Goal: Book appointment/travel/reservation

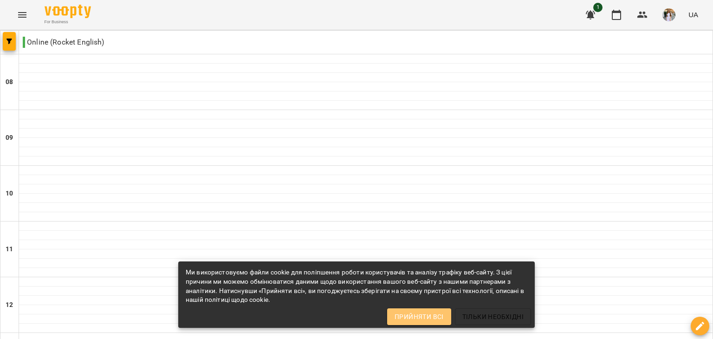
click at [424, 318] on span "Прийняти всі" at bounding box center [418, 316] width 49 height 11
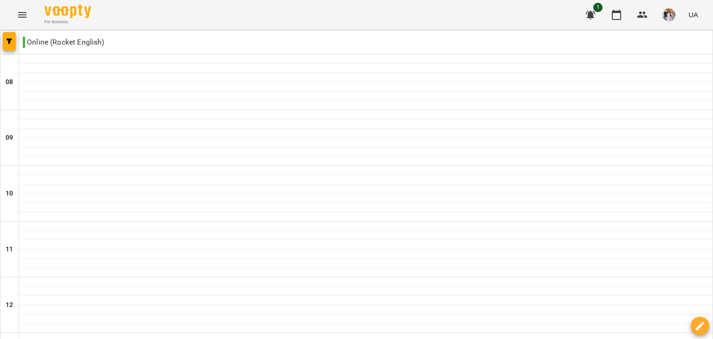
type input "**********"
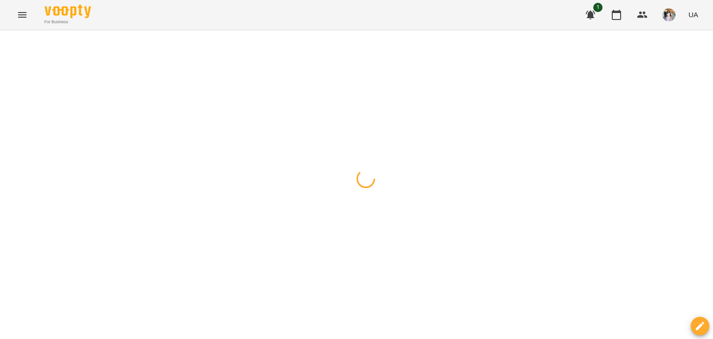
click at [406, 30] on div at bounding box center [356, 30] width 713 height 0
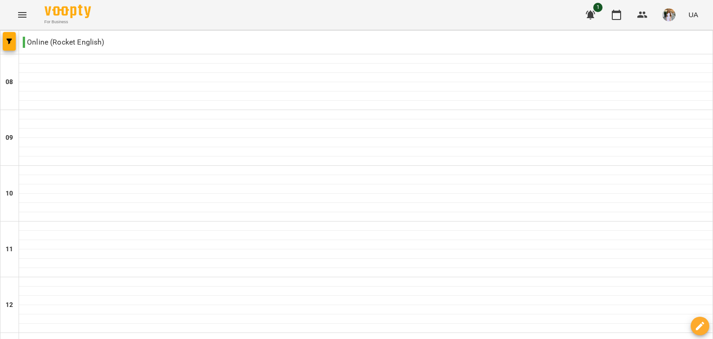
type input "**********"
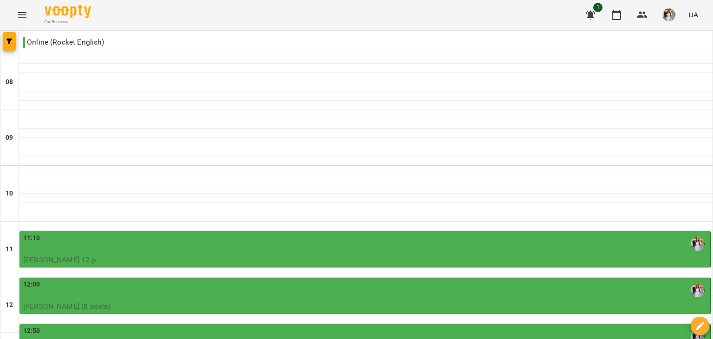
type input "**********"
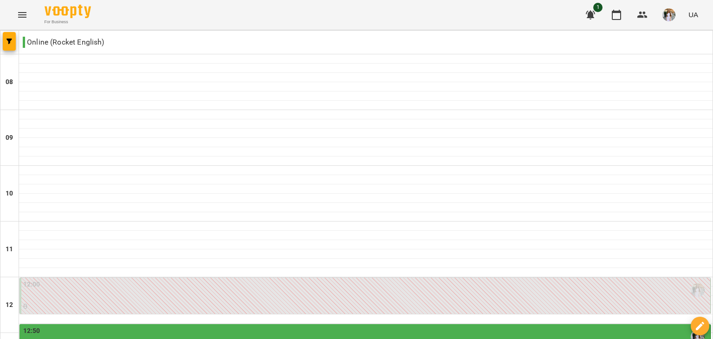
scroll to position [247, 0]
click at [105, 326] on div "12:50" at bounding box center [365, 336] width 685 height 21
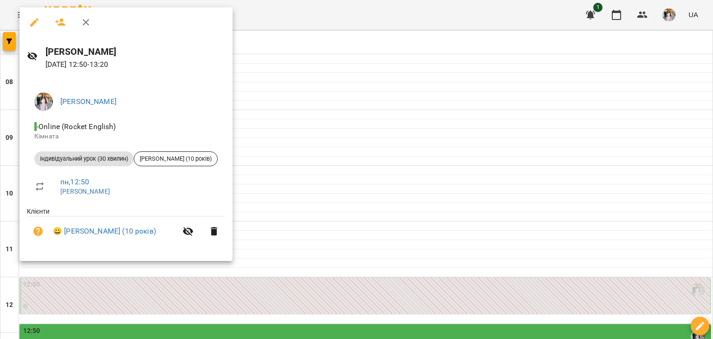
click at [262, 108] on div at bounding box center [356, 169] width 713 height 339
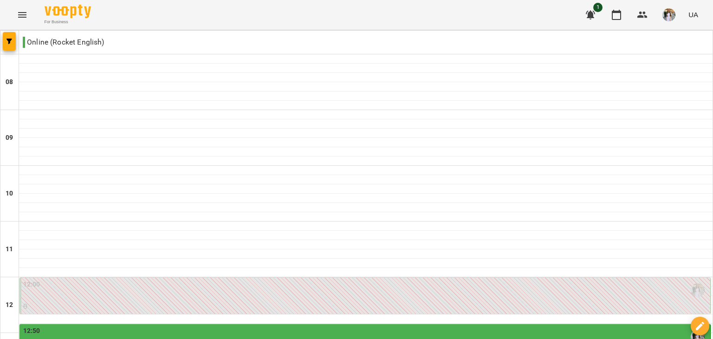
scroll to position [250, 0]
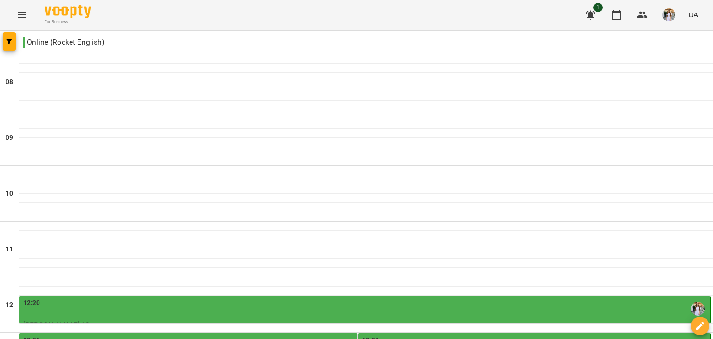
scroll to position [178, 0]
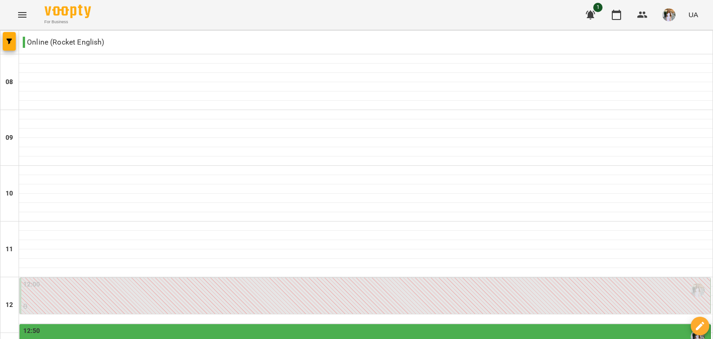
scroll to position [503, 0]
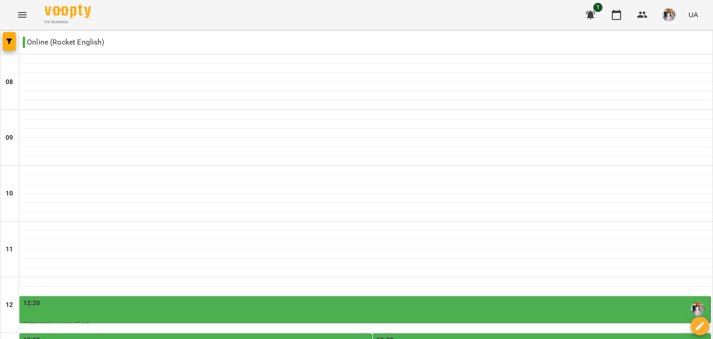
scroll to position [245, 0]
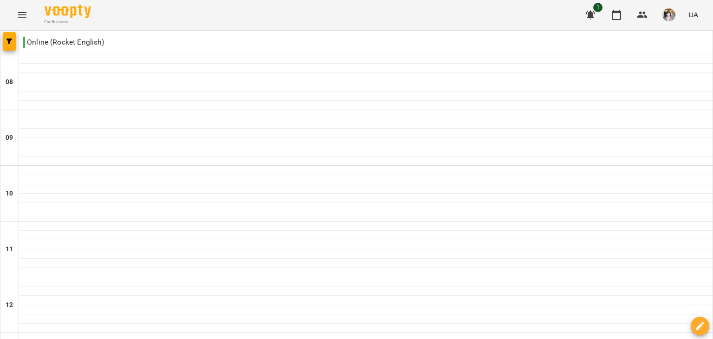
scroll to position [473, 0]
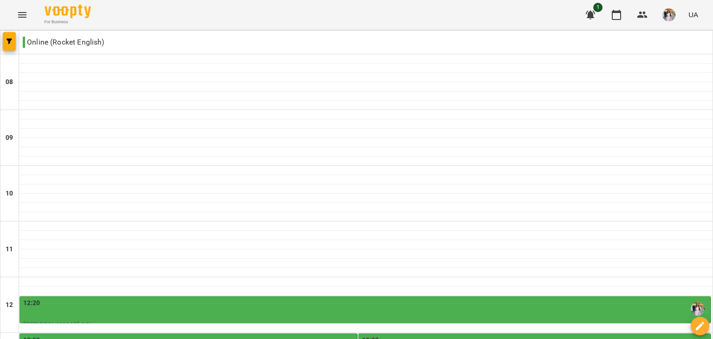
scroll to position [265, 0]
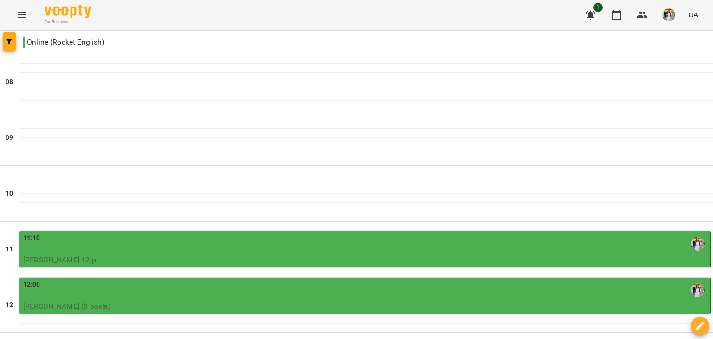
scroll to position [131, 0]
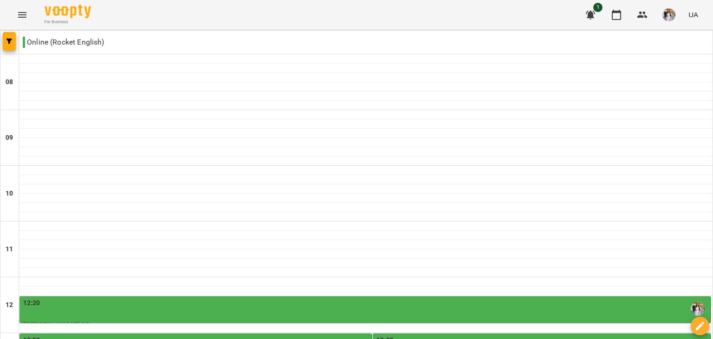
scroll to position [348, 0]
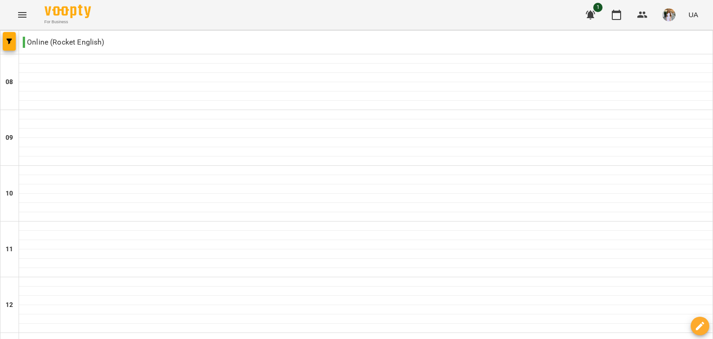
scroll to position [423, 0]
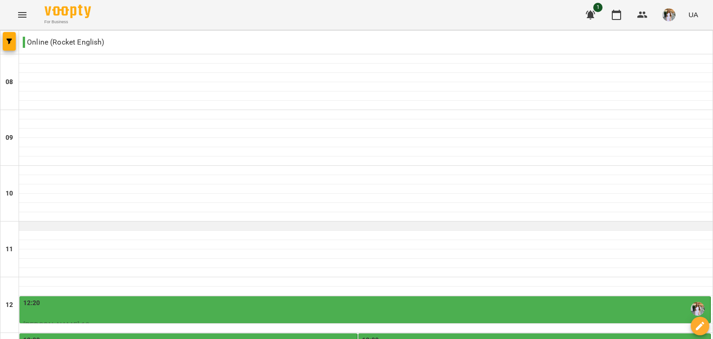
click at [265, 224] on div at bounding box center [365, 225] width 693 height 9
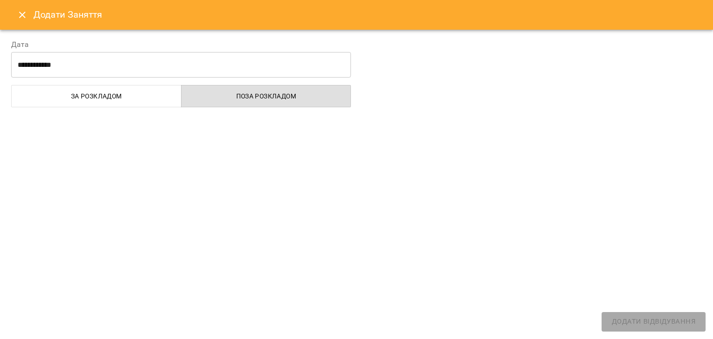
select select "**********"
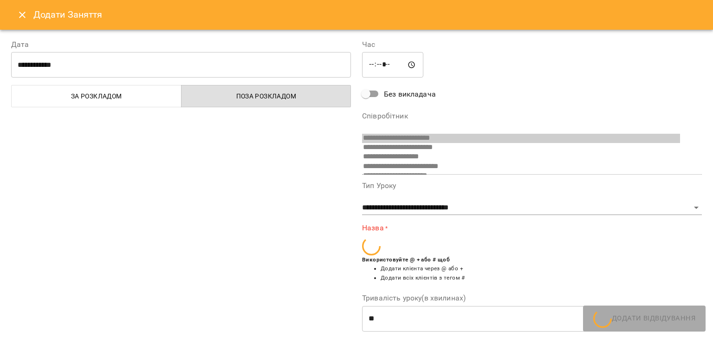
scroll to position [165, 0]
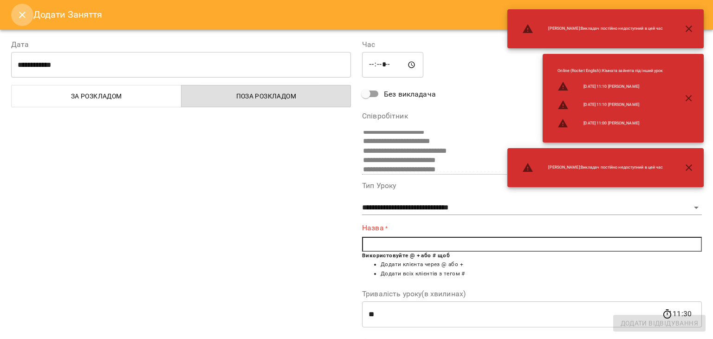
click at [20, 17] on icon "Close" at bounding box center [22, 15] width 6 height 6
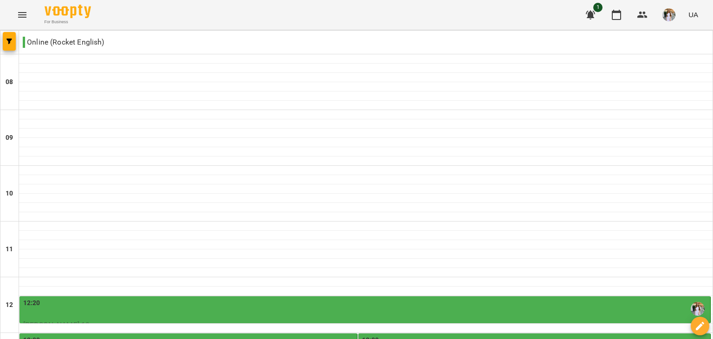
scroll to position [346, 0]
drag, startPoint x: 200, startPoint y: 255, endPoint x: 25, endPoint y: 288, distance: 178.0
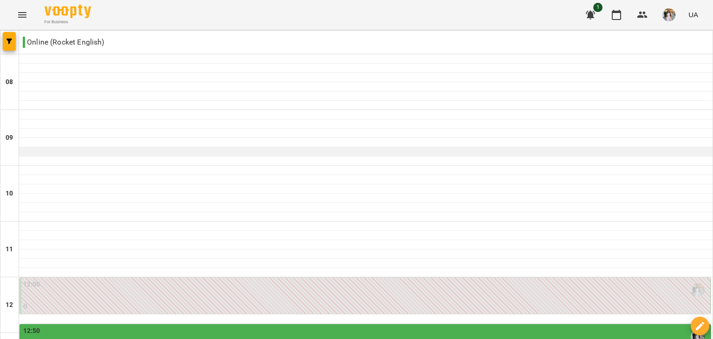
scroll to position [121, 0]
